Goal: Information Seeking & Learning: Learn about a topic

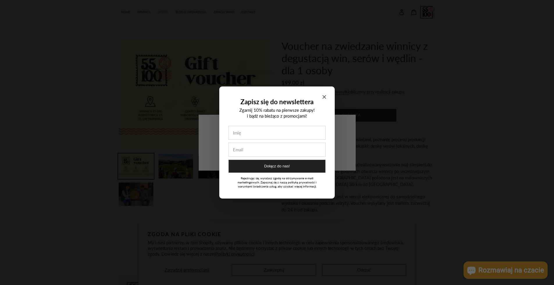
click at [324, 97] on icon "Close modal" at bounding box center [324, 96] width 3 height 3
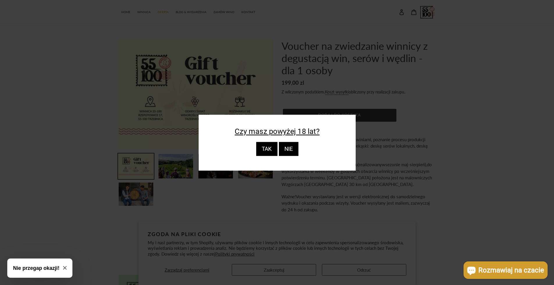
click at [270, 149] on div "TAK" at bounding box center [266, 149] width 21 height 14
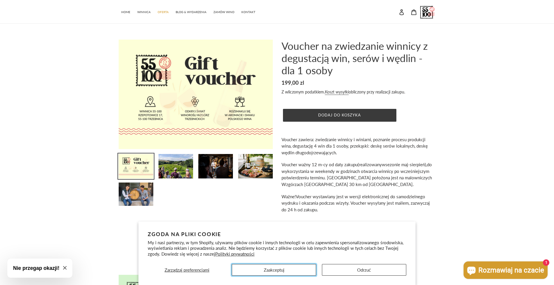
click at [290, 268] on button "Zaakceptuj" at bounding box center [274, 270] width 84 height 12
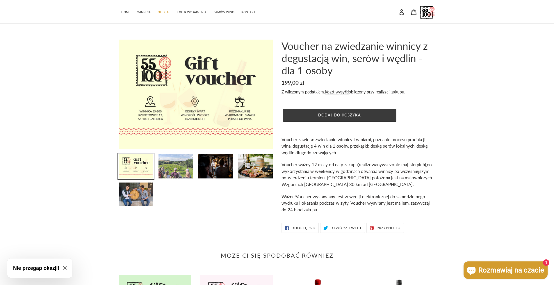
click at [179, 164] on img at bounding box center [176, 166] width 36 height 26
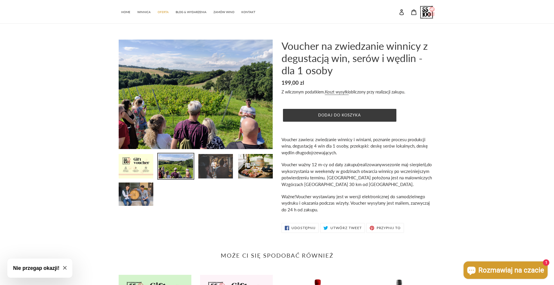
click at [214, 168] on img at bounding box center [216, 166] width 36 height 26
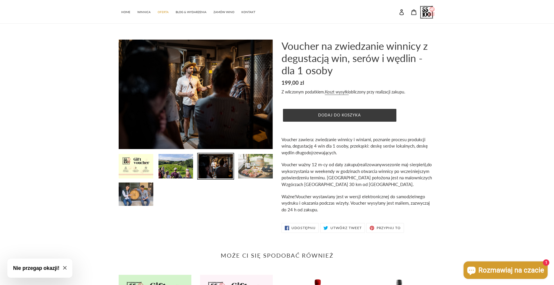
click at [255, 162] on img at bounding box center [256, 166] width 36 height 26
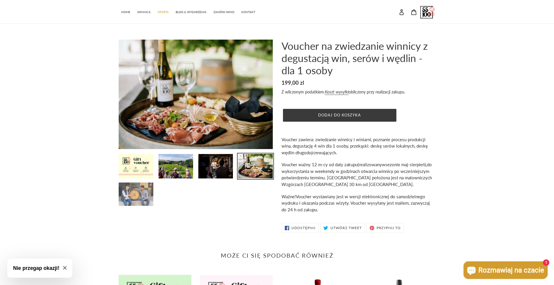
click at [140, 197] on img at bounding box center [136, 194] width 36 height 24
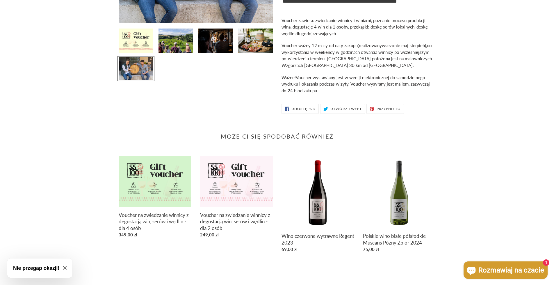
scroll to position [120, 0]
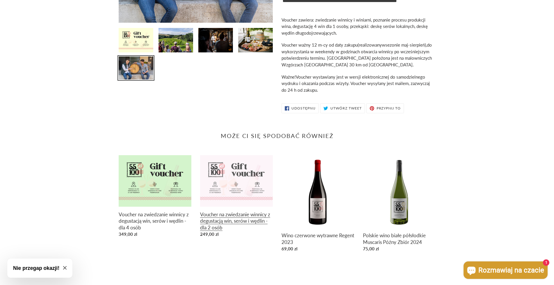
click at [241, 214] on link "Voucher na zwiedzanie winnicy z degustacją win, serów i wędlin - dla 2 osób" at bounding box center [236, 197] width 73 height 84
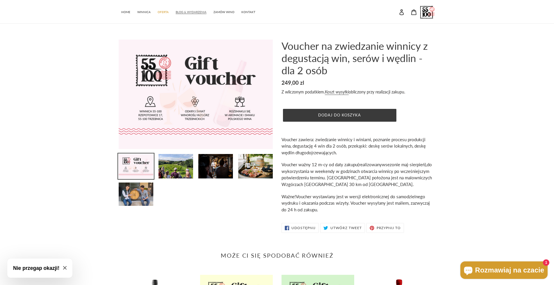
click at [191, 11] on span "BLOG & WYDARZENIA" at bounding box center [191, 12] width 31 height 4
